Goal: Entertainment & Leisure: Consume media (video, audio)

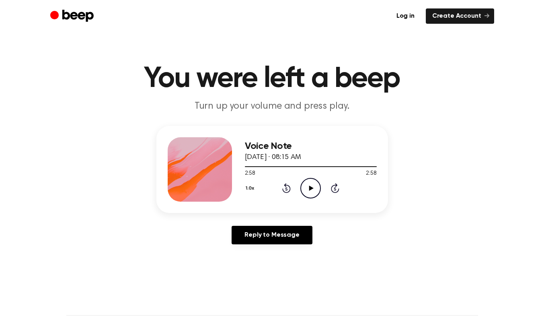
click at [285, 189] on icon at bounding box center [286, 188] width 2 height 3
click at [246, 167] on div at bounding box center [311, 166] width 132 height 6
drag, startPoint x: 246, startPoint y: 166, endPoint x: 235, endPoint y: 167, distance: 10.9
click at [235, 167] on div "Voice Note August 18, 2025 · 08:15 AM 0:02 2:58 Your browser does not support t…" at bounding box center [272, 169] width 232 height 87
click at [382, 206] on div "Voice Note August 18, 2025 · 08:15 AM 0:02 2:58 Your browser does not support t…" at bounding box center [272, 169] width 232 height 87
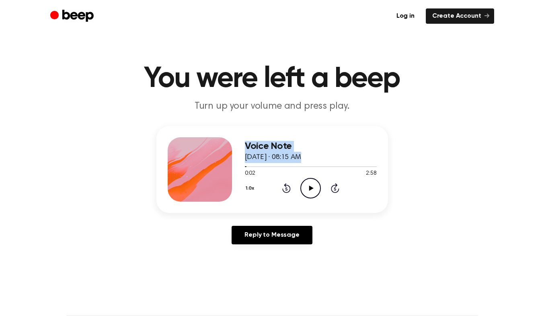
drag, startPoint x: 248, startPoint y: 166, endPoint x: 222, endPoint y: 162, distance: 25.6
click at [222, 162] on div "Voice Note August 18, 2025 · 08:15 AM 0:02 2:58 Your browser does not support t…" at bounding box center [272, 169] width 232 height 87
click at [249, 168] on div at bounding box center [311, 166] width 132 height 6
click at [316, 187] on icon "Play Audio" at bounding box center [310, 188] width 21 height 21
